Goal: Find specific page/section: Find specific page/section

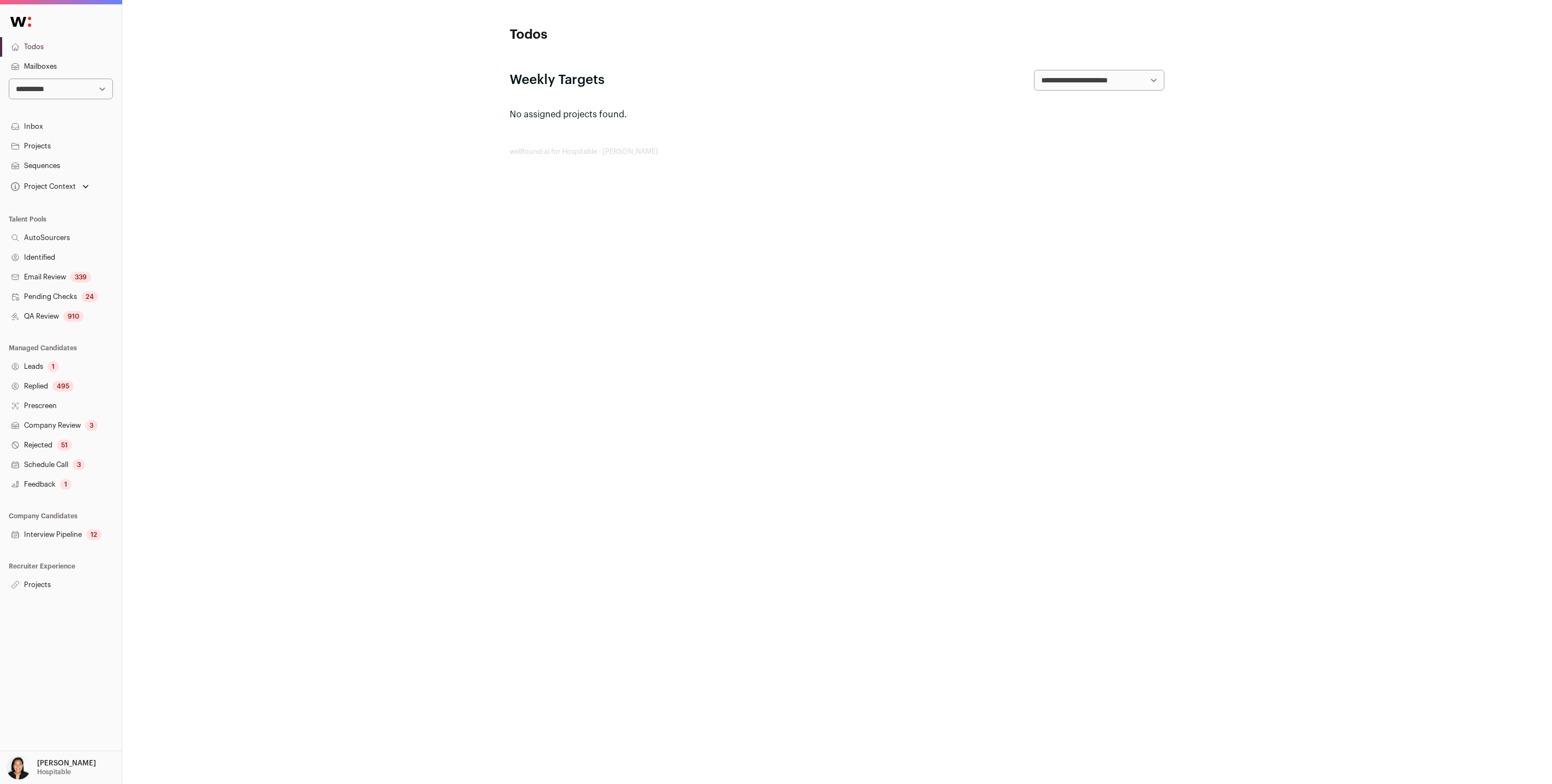
click at [101, 89] on select "**********" at bounding box center [60, 89] width 104 height 20
select select "**"
click at [8, 78] on select "**********" at bounding box center [60, 89] width 104 height 20
click at [78, 185] on div "Project Context" at bounding box center [49, 186] width 83 height 15
